Goal: Information Seeking & Learning: Check status

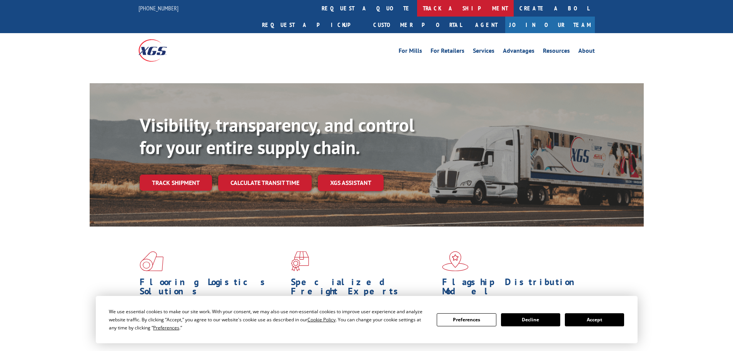
click at [417, 8] on link "track a shipment" at bounding box center [465, 8] width 97 height 17
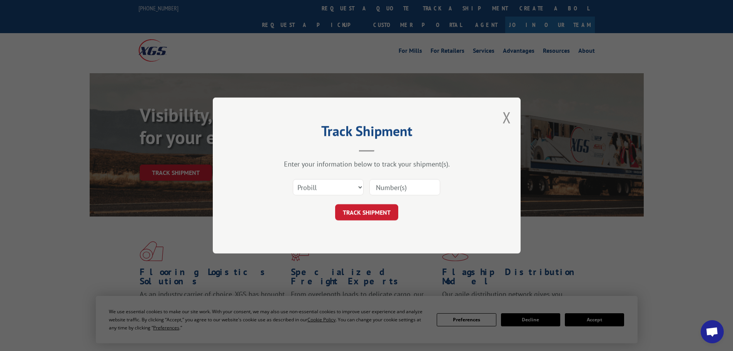
click at [358, 181] on select "Select category... Probill BOL PO" at bounding box center [328, 187] width 71 height 16
select select "bol"
click at [293, 179] on select "Select category... Probill BOL PO" at bounding box center [328, 187] width 71 height 16
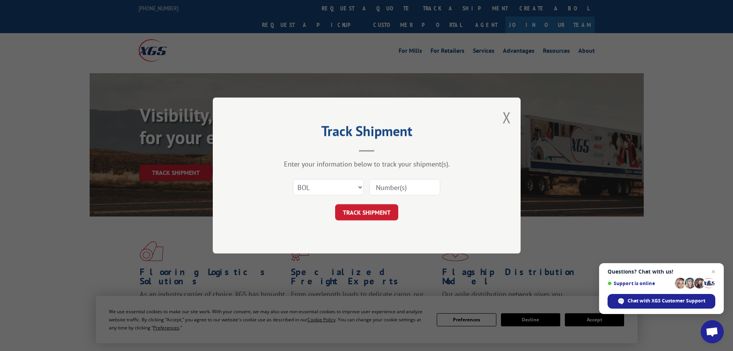
click at [379, 184] on input at bounding box center [405, 187] width 71 height 16
type input "7083341"
click button "TRACK SHIPMENT" at bounding box center [366, 212] width 63 height 16
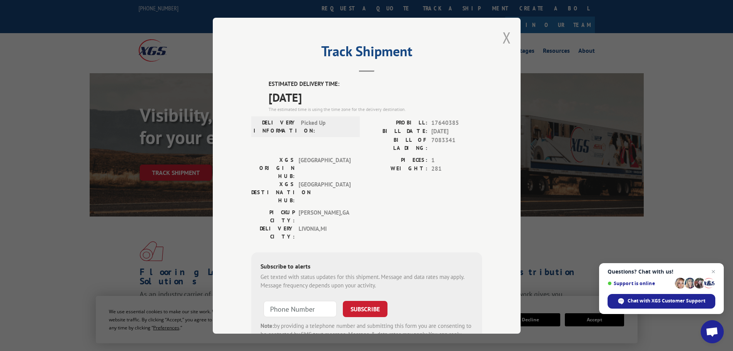
click at [504, 37] on button "Close modal" at bounding box center [507, 37] width 8 height 20
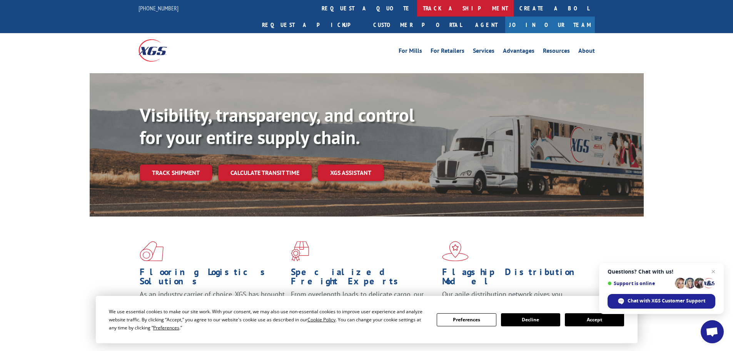
click at [417, 4] on link "track a shipment" at bounding box center [465, 8] width 97 height 17
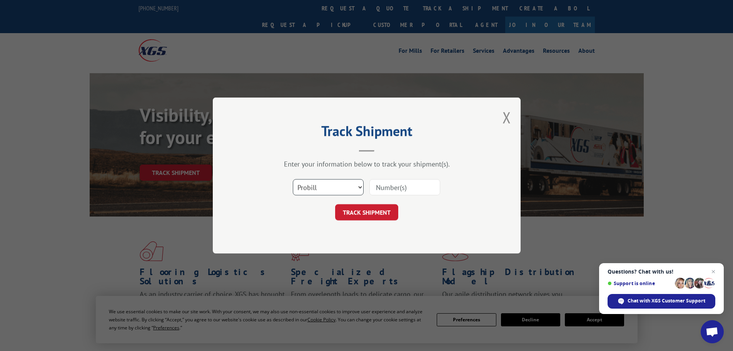
click at [341, 193] on select "Select category... Probill BOL PO" at bounding box center [328, 187] width 71 height 16
select select "bol"
click at [293, 179] on select "Select category... Probill BOL PO" at bounding box center [328, 187] width 71 height 16
click at [388, 191] on input at bounding box center [405, 187] width 71 height 16
type input "485166"
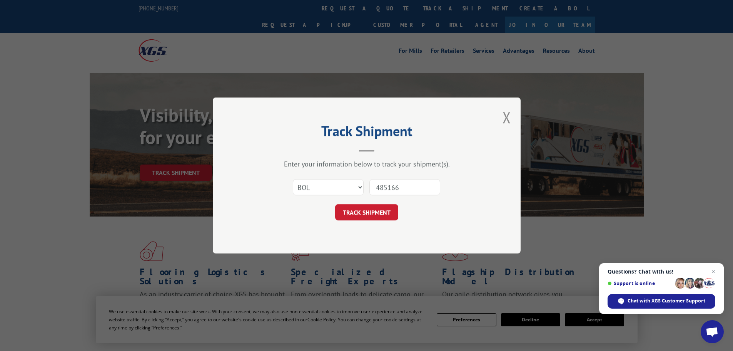
click button "TRACK SHIPMENT" at bounding box center [366, 212] width 63 height 16
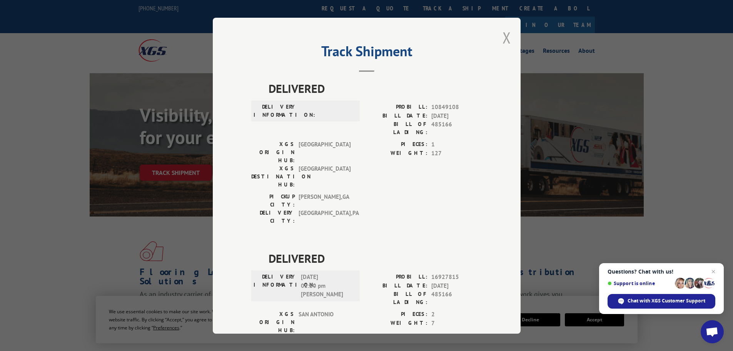
click at [505, 35] on button "Close modal" at bounding box center [507, 37] width 8 height 20
